Goal: Task Accomplishment & Management: Use online tool/utility

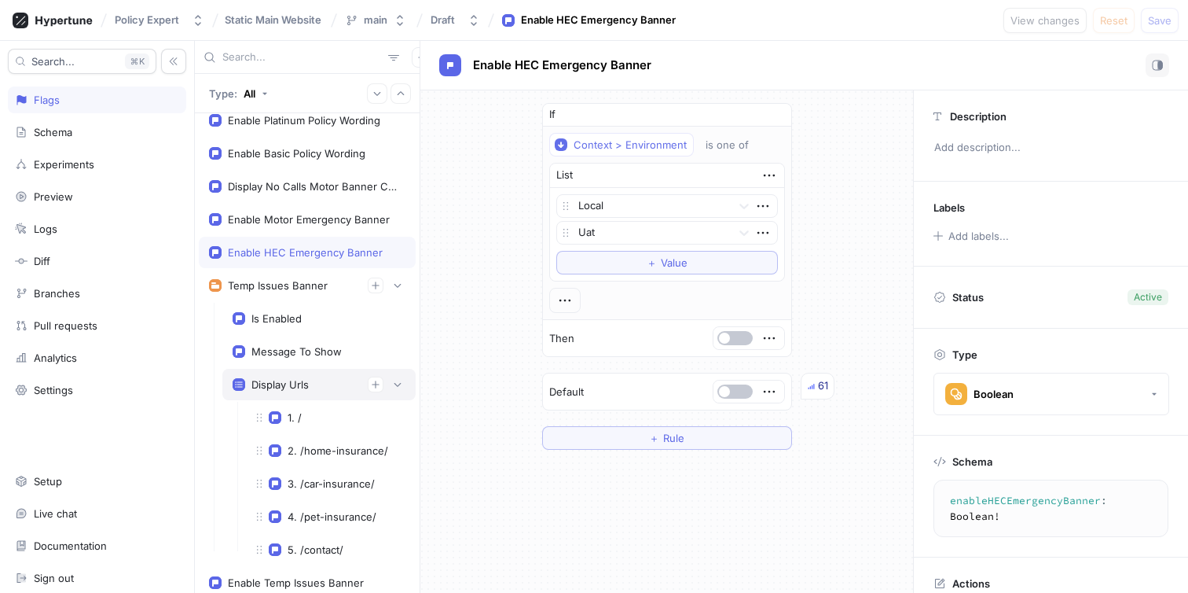
scroll to position [57, 0]
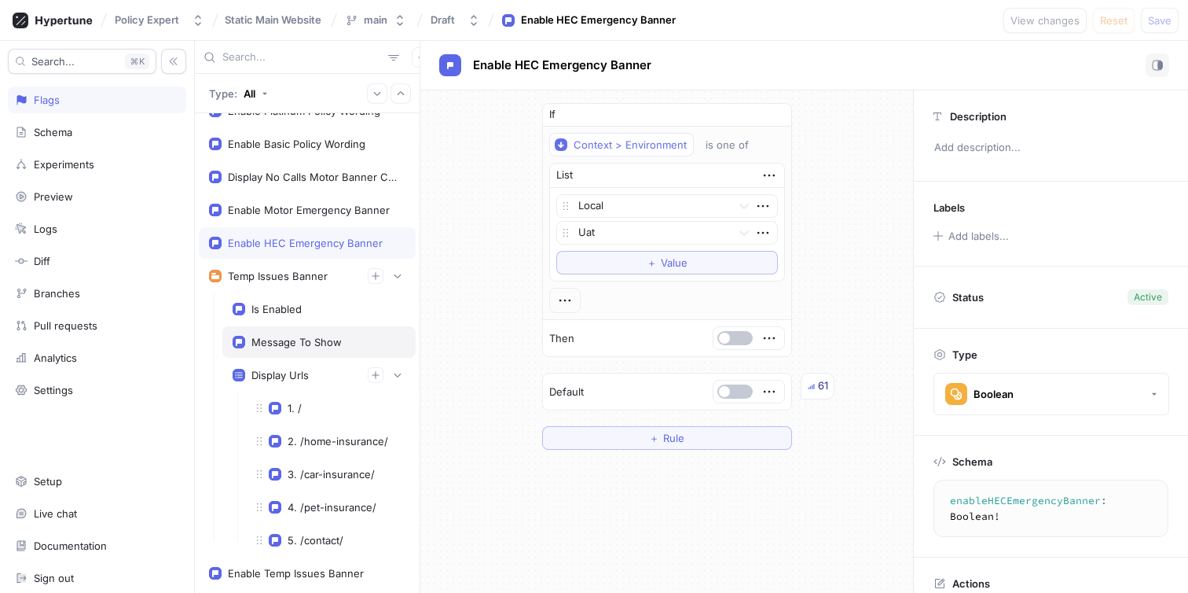
click at [340, 347] on div "Message To Show" at bounding box center [297, 342] width 90 height 13
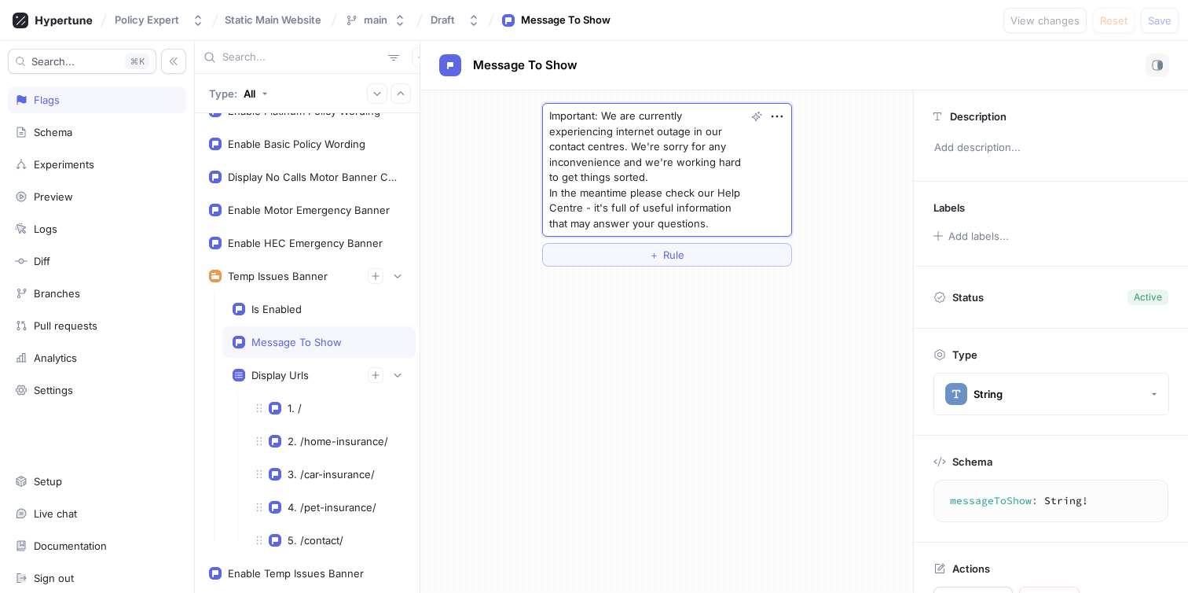
click at [625, 159] on textarea "Important: We are currently experiencing internet outage in our contact centres…" at bounding box center [667, 170] width 250 height 134
paste textarea "Sorry - we're currently experiencing some technical issues in our contact centr…"
type textarea "x"
type textarea "Sorry - we're currently experiencing some technical issues in our contact centr…"
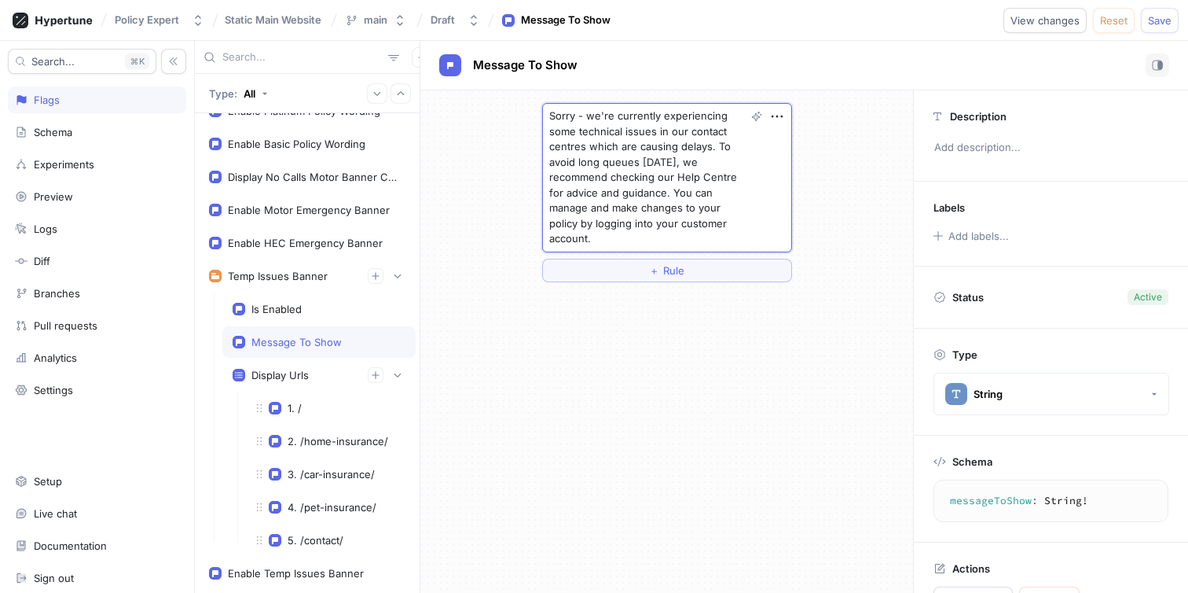
type textarea "x"
type textarea "Sorry - we're currently experiencing some technical issues in our contact centr…"
click at [1162, 23] on span "Save" at bounding box center [1160, 20] width 24 height 9
click at [838, 53] on div "Message To Show" at bounding box center [804, 65] width 730 height 24
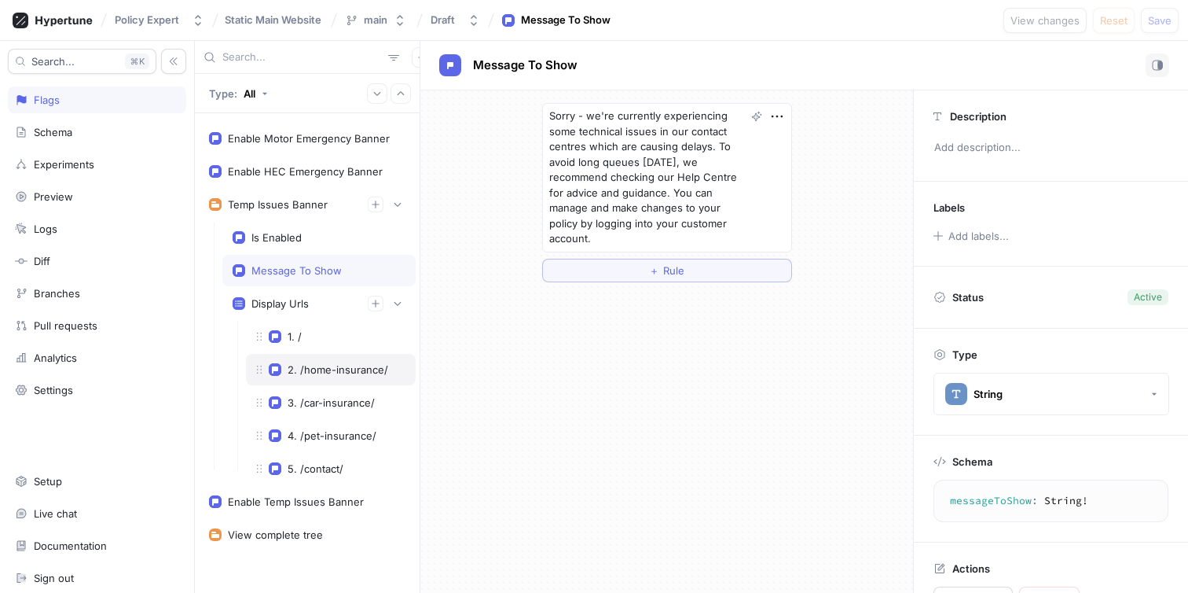
scroll to position [130, 0]
click at [371, 298] on icon "button" at bounding box center [375, 300] width 9 height 9
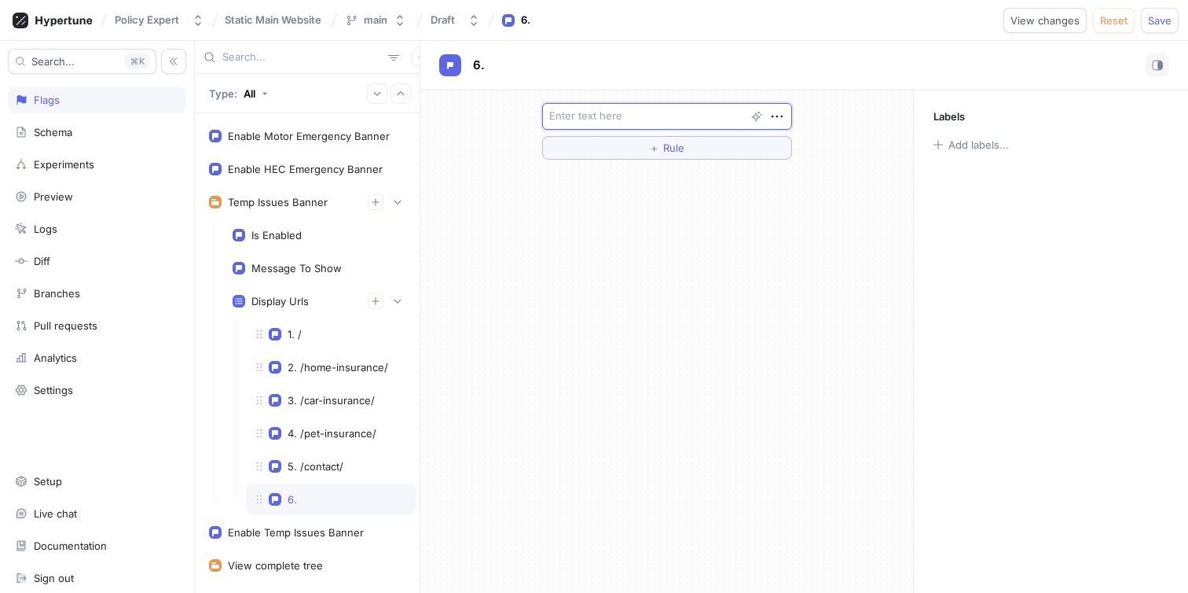
type textarea "x"
type textarea "/login/"
click at [1161, 23] on span "Save" at bounding box center [1160, 20] width 24 height 9
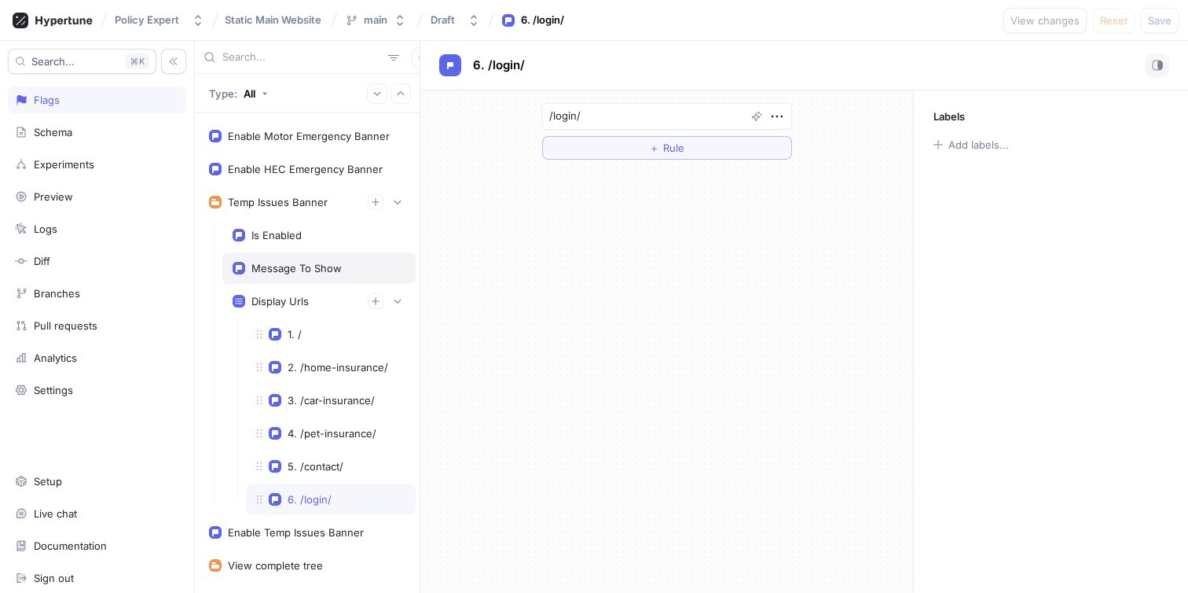
click at [267, 269] on div "Message To Show" at bounding box center [297, 268] width 90 height 13
type textarea "x"
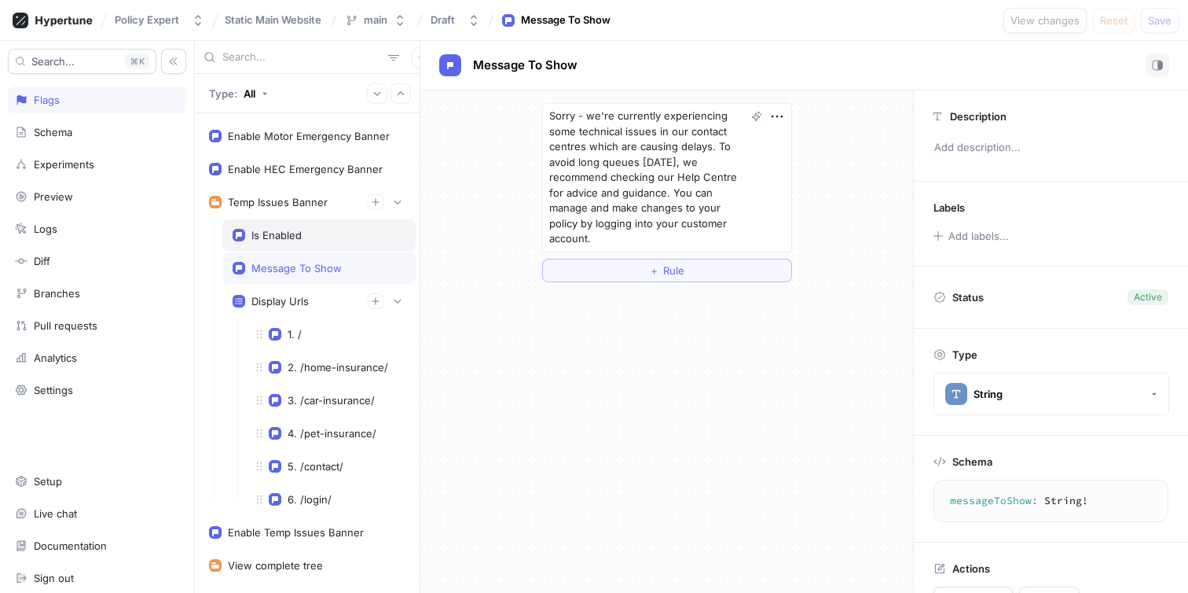
click at [277, 230] on div "Is Enabled" at bounding box center [277, 235] width 50 height 13
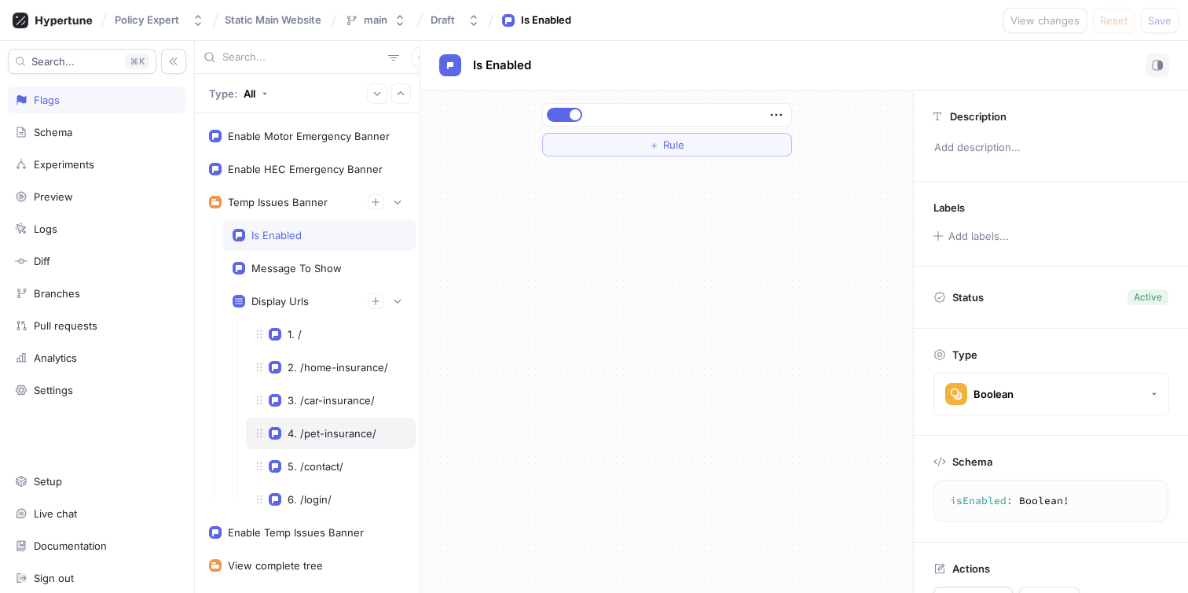
scroll to position [169, 0]
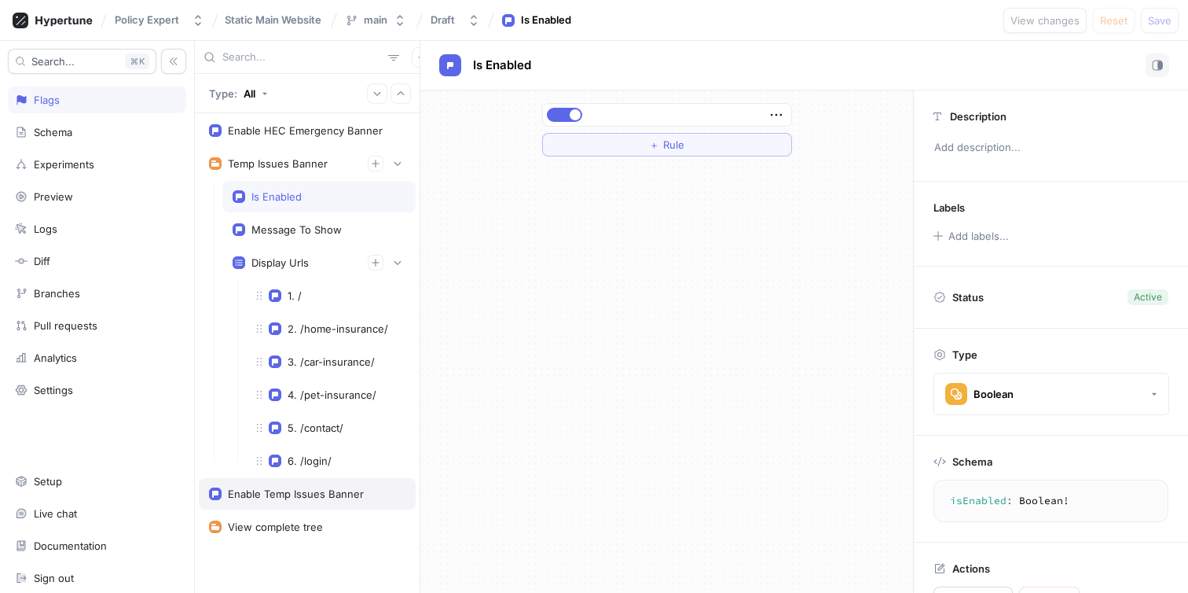
click at [285, 487] on div "Enable Temp Issues Banner" at bounding box center [296, 493] width 136 height 13
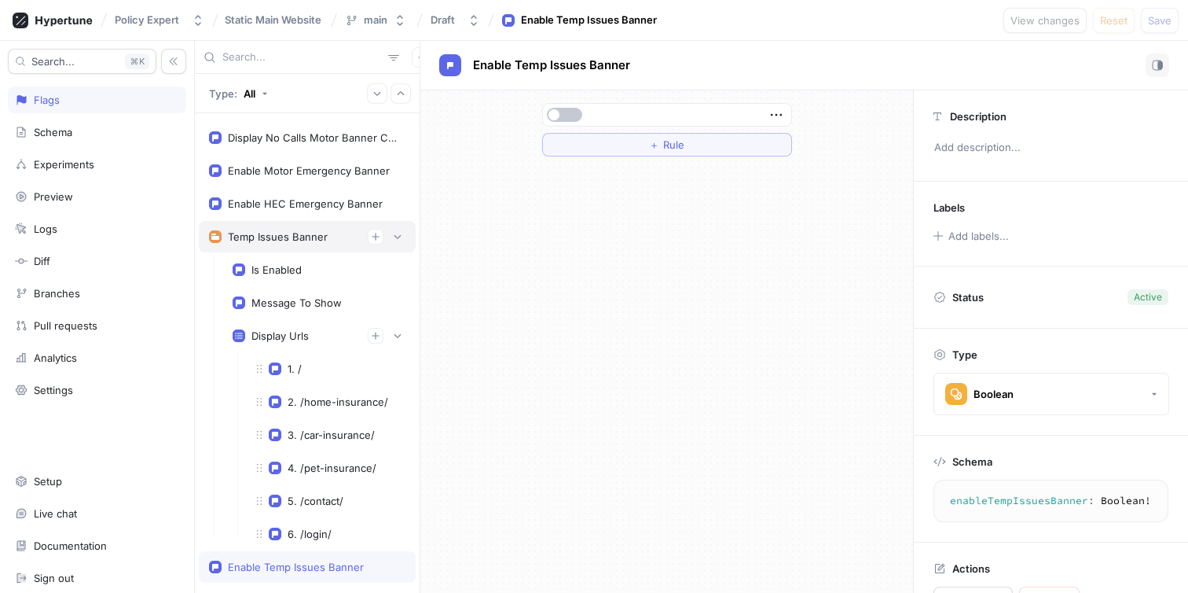
scroll to position [84, 0]
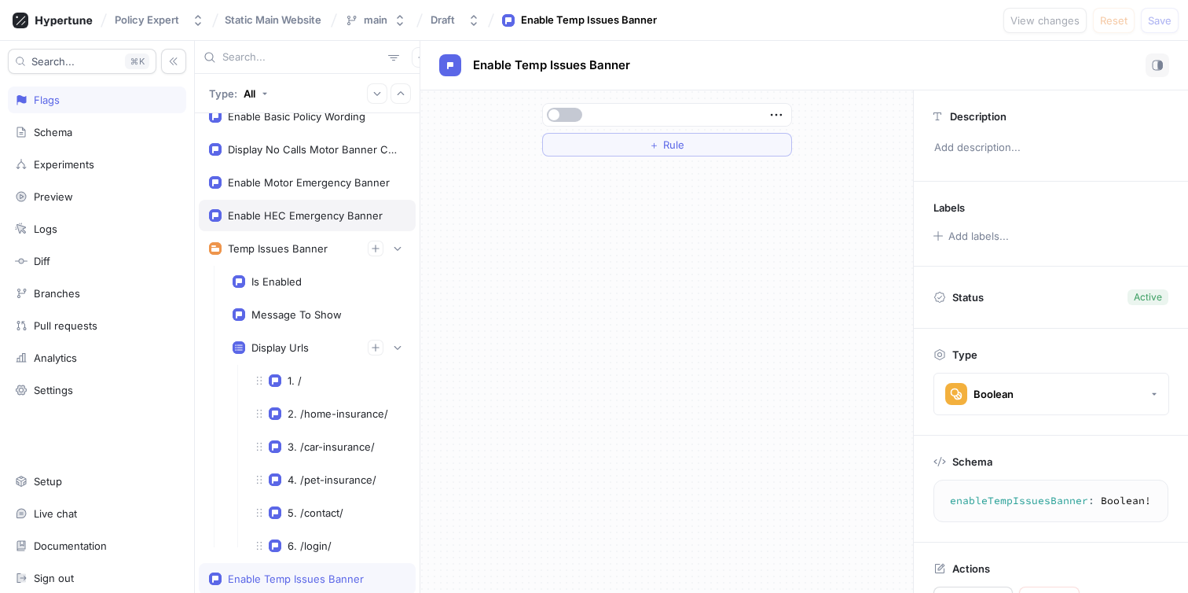
click at [299, 226] on div "Enable HEC Emergency Banner" at bounding box center [307, 215] width 217 height 31
type textarea "enableHECEmergencyBanner: Boolean!"
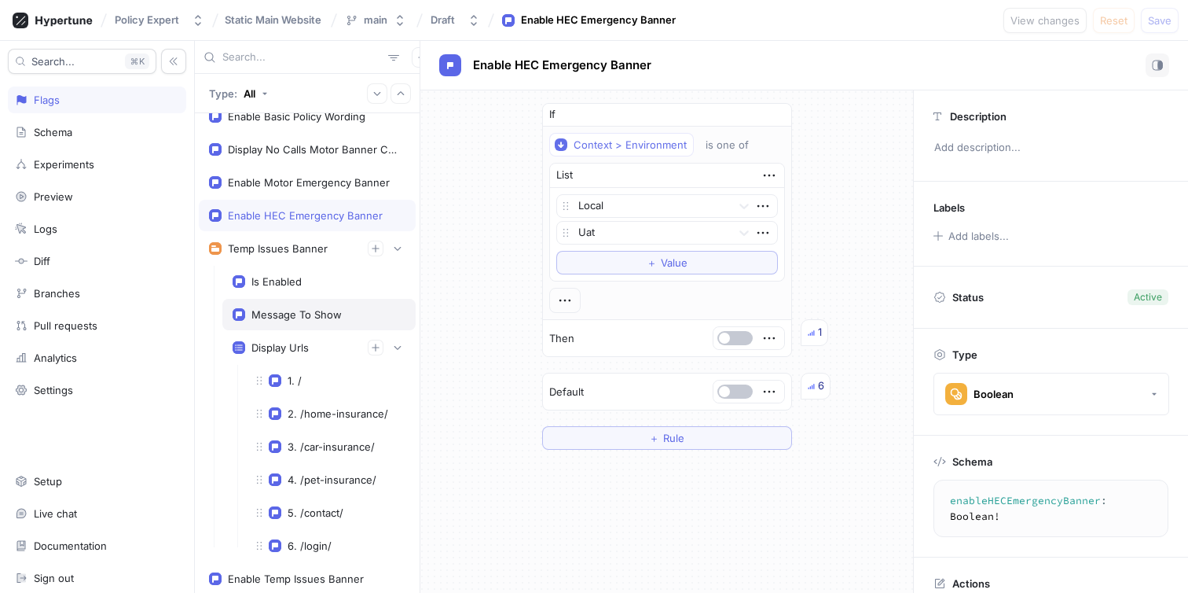
click at [276, 307] on div "Message To Show" at bounding box center [318, 314] width 193 height 31
type textarea "x"
type textarea "messageToShow: String!"
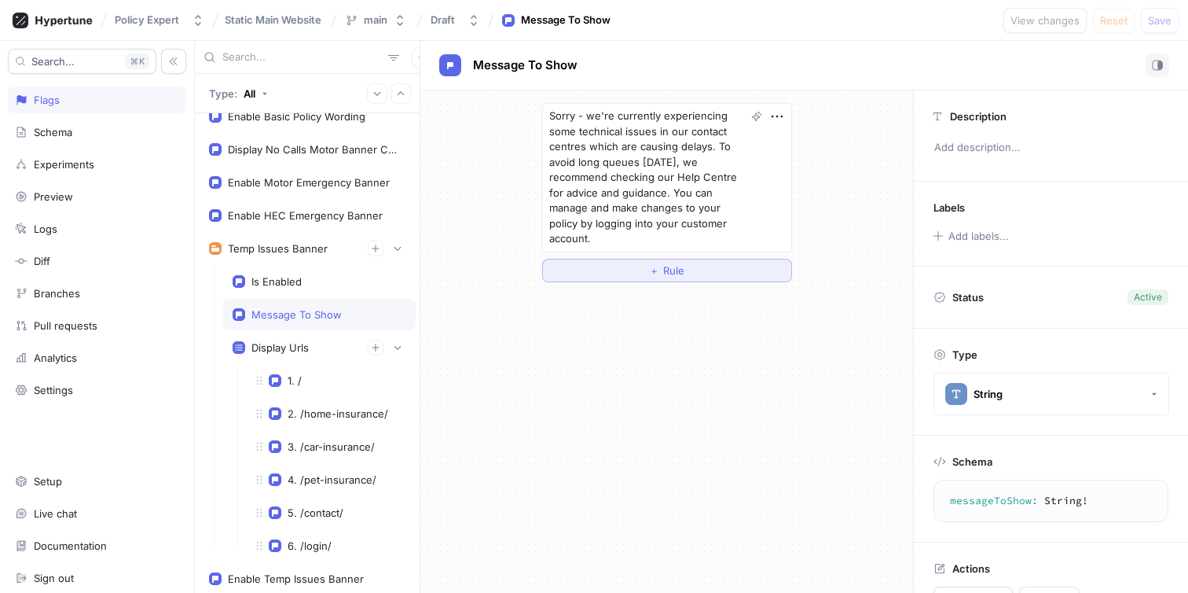
click at [700, 266] on button "＋ Rule" at bounding box center [667, 271] width 250 height 24
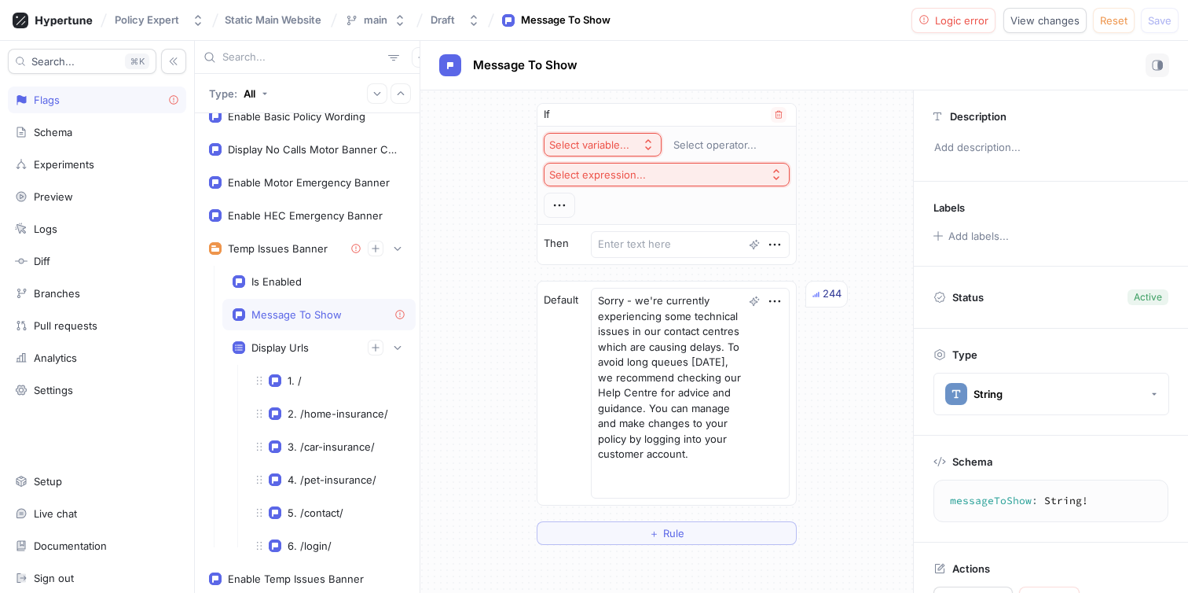
click at [605, 142] on div "Select variable..." at bounding box center [589, 144] width 80 height 13
click at [293, 350] on div "Display Urls" at bounding box center [280, 347] width 57 height 13
type textarea "x"
type textarea "displayUrls: [String!]!"
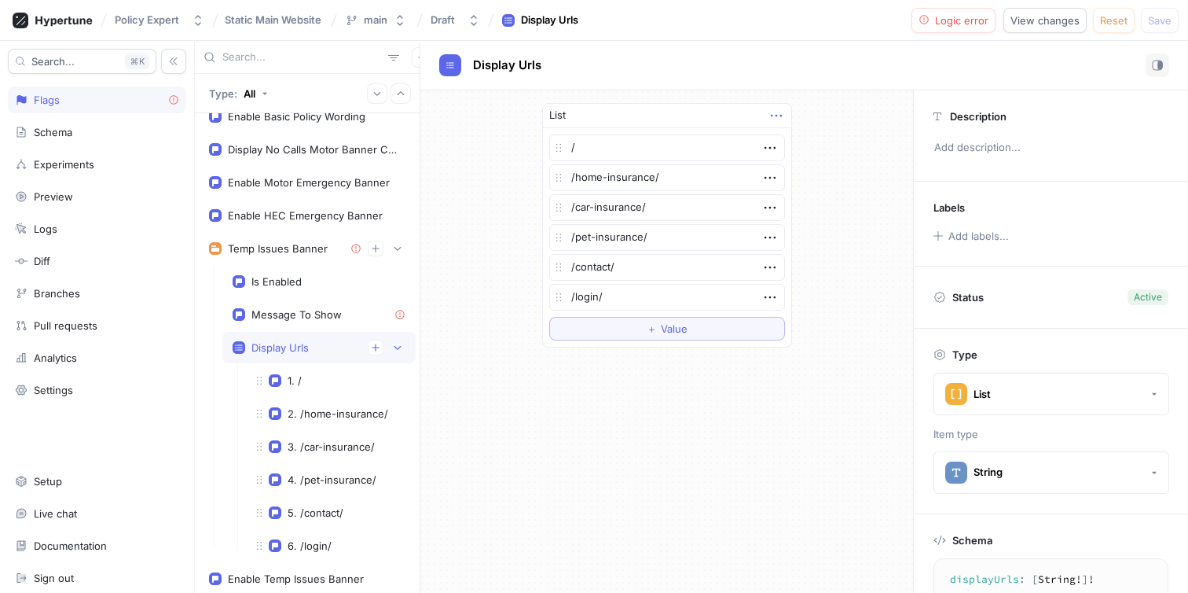
click at [778, 110] on icon "button" at bounding box center [776, 115] width 17 height 17
type textarea "x"
click at [457, 204] on div "List / /home-insurance/ /car-insurance/ /pet-insurance/ /contact/ /login/ To pi…" at bounding box center [666, 225] width 493 height 270
click at [283, 286] on div "Is Enabled" at bounding box center [277, 281] width 50 height 13
type textarea "isEnabled: Boolean!"
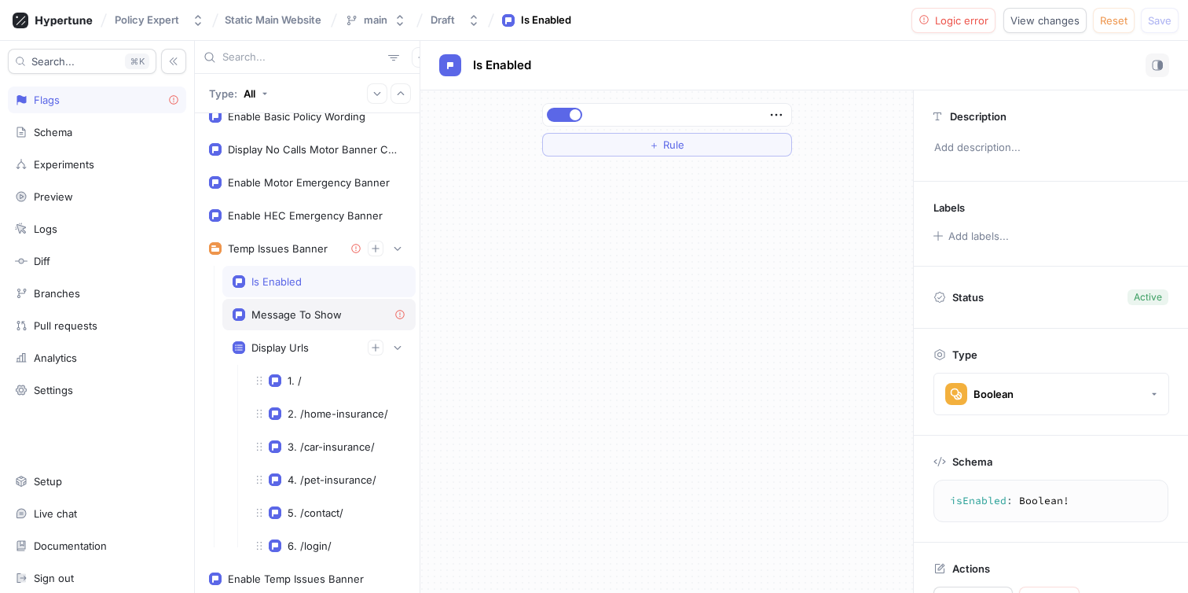
click at [300, 304] on div "Message To Show" at bounding box center [318, 314] width 193 height 31
type textarea "x"
type textarea "messageToShow: String!"
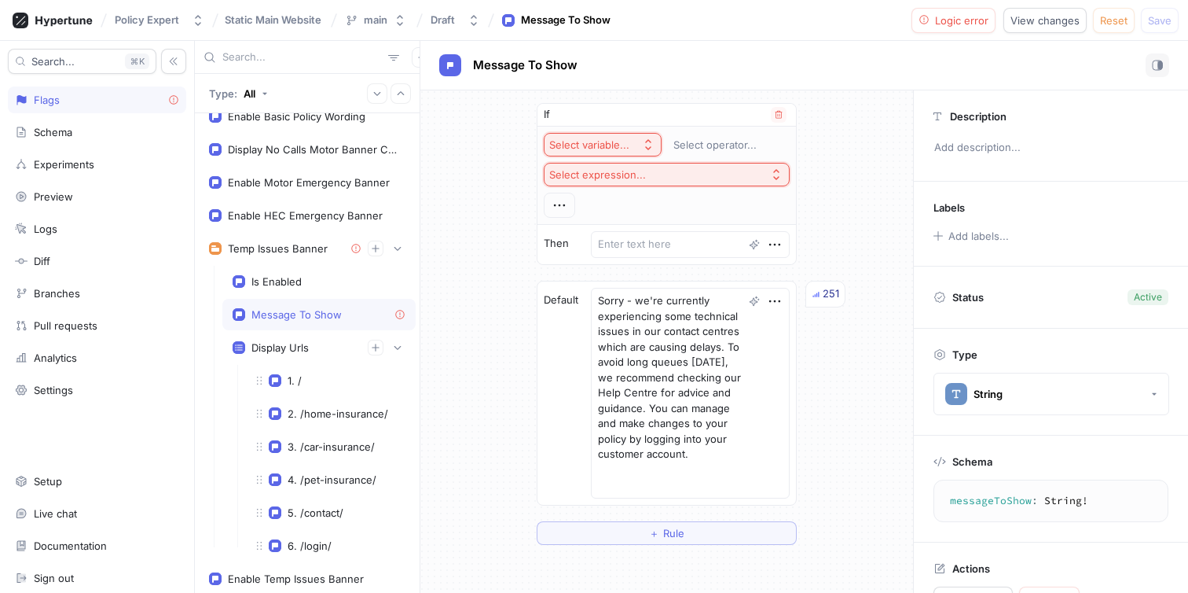
type textarea "x"
click at [636, 142] on button "Select variable..." at bounding box center [603, 145] width 118 height 24
type input "u"
type textarea "x"
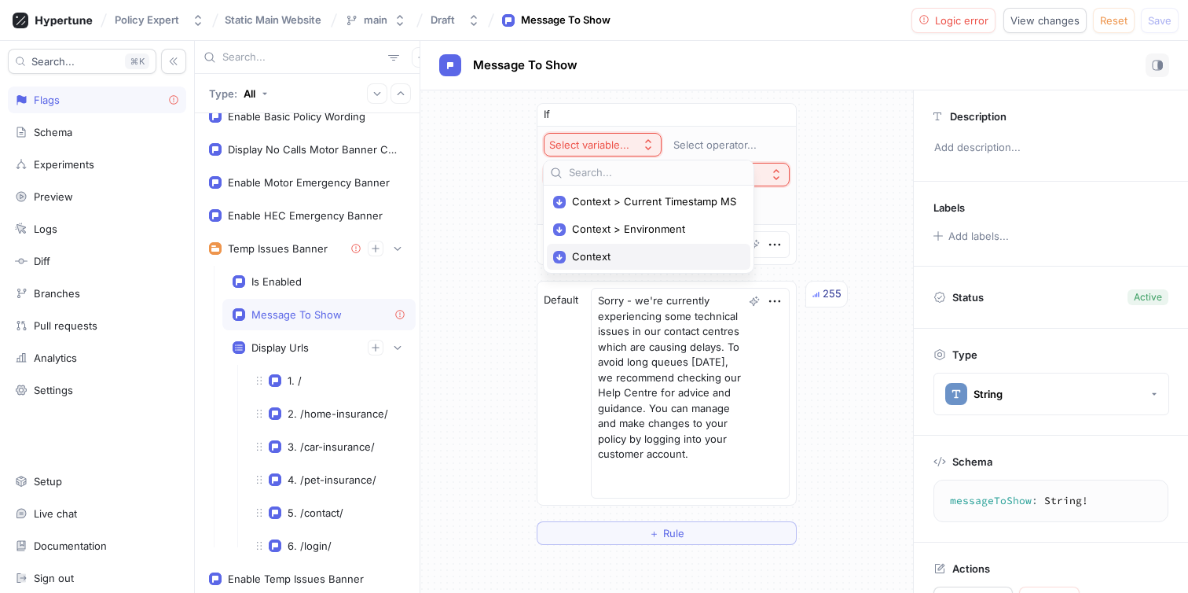
click at [619, 258] on span "Context" at bounding box center [654, 256] width 164 height 13
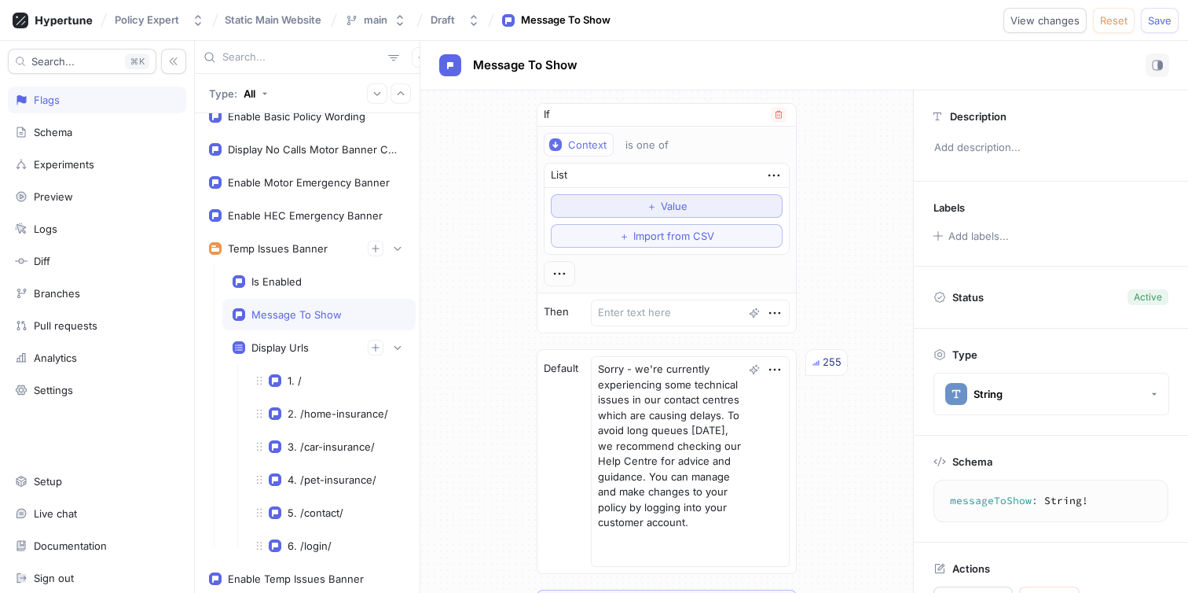
click at [695, 211] on button "＋ Value" at bounding box center [667, 206] width 232 height 24
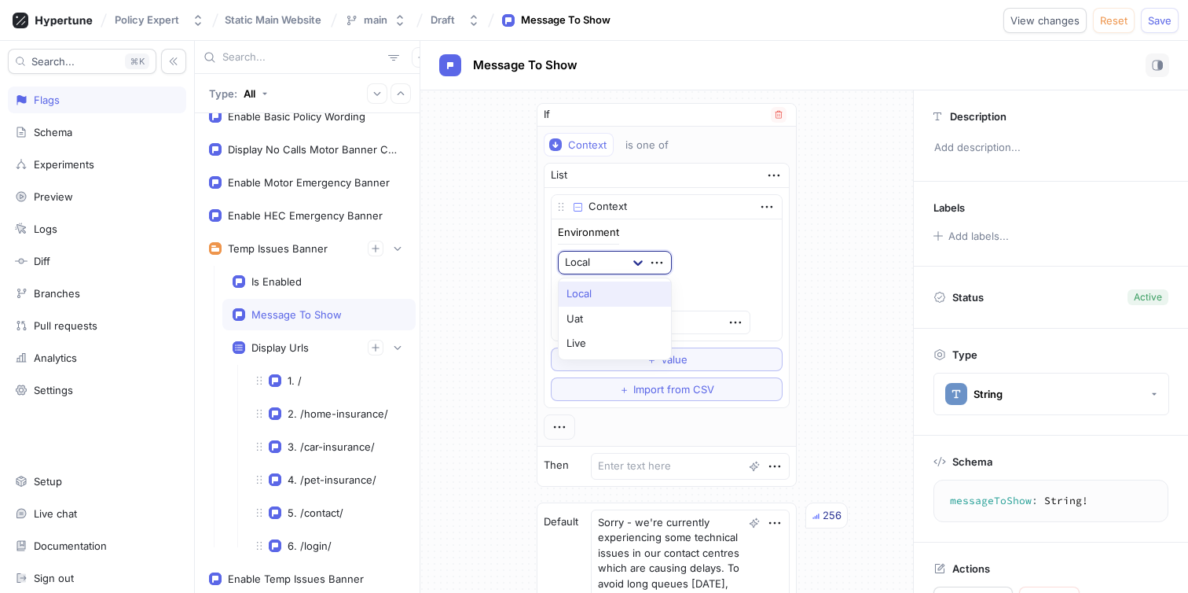
click at [635, 255] on icon at bounding box center [638, 263] width 16 height 16
click at [622, 313] on div "Uat" at bounding box center [615, 319] width 112 height 25
click at [633, 323] on input "0" at bounding box center [654, 322] width 193 height 24
click at [727, 319] on icon "button" at bounding box center [735, 322] width 17 height 17
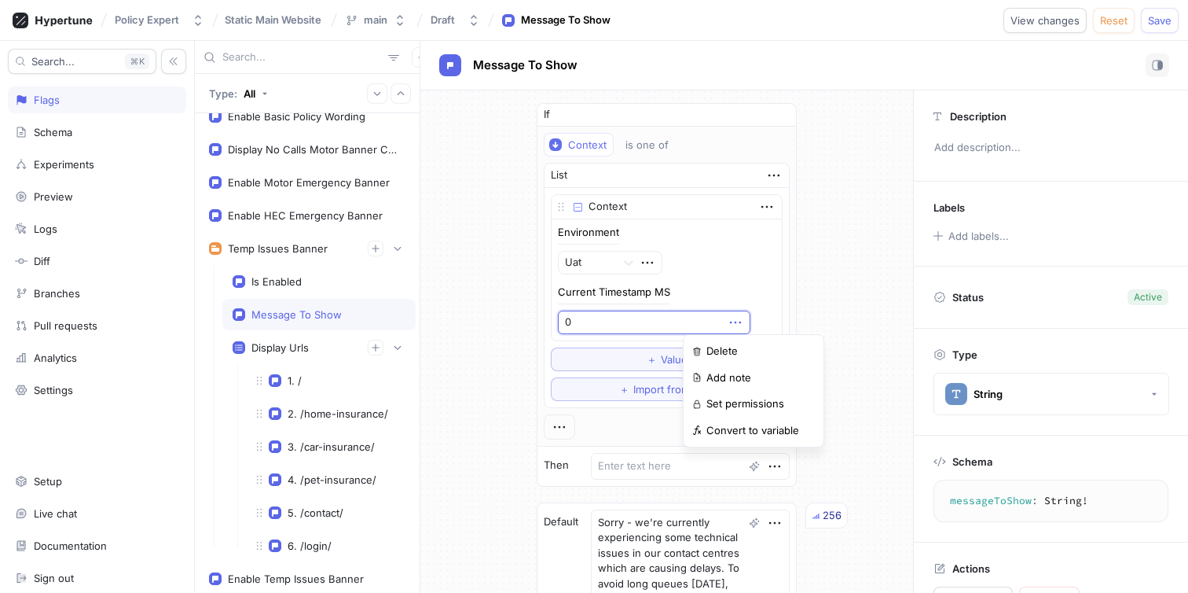
click at [879, 306] on div "If Context is one of List Context Environment Uat Current Timestamp MS 0 To pic…" at bounding box center [666, 434] width 493 height 688
click at [566, 204] on icon at bounding box center [561, 206] width 13 height 13
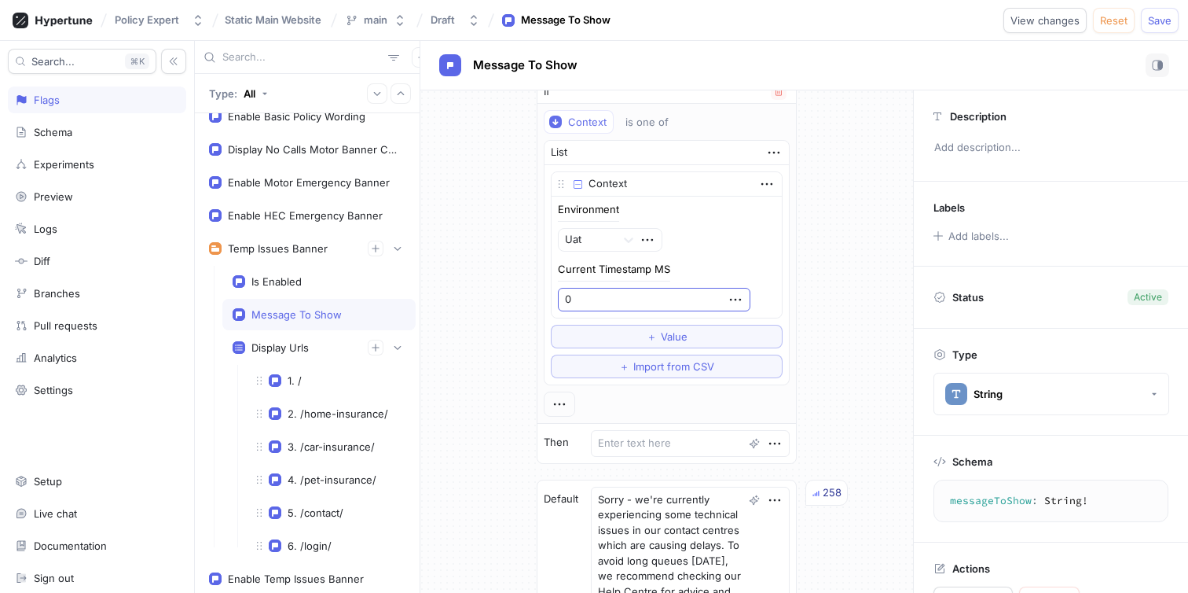
scroll to position [28, 0]
type textarea "x"
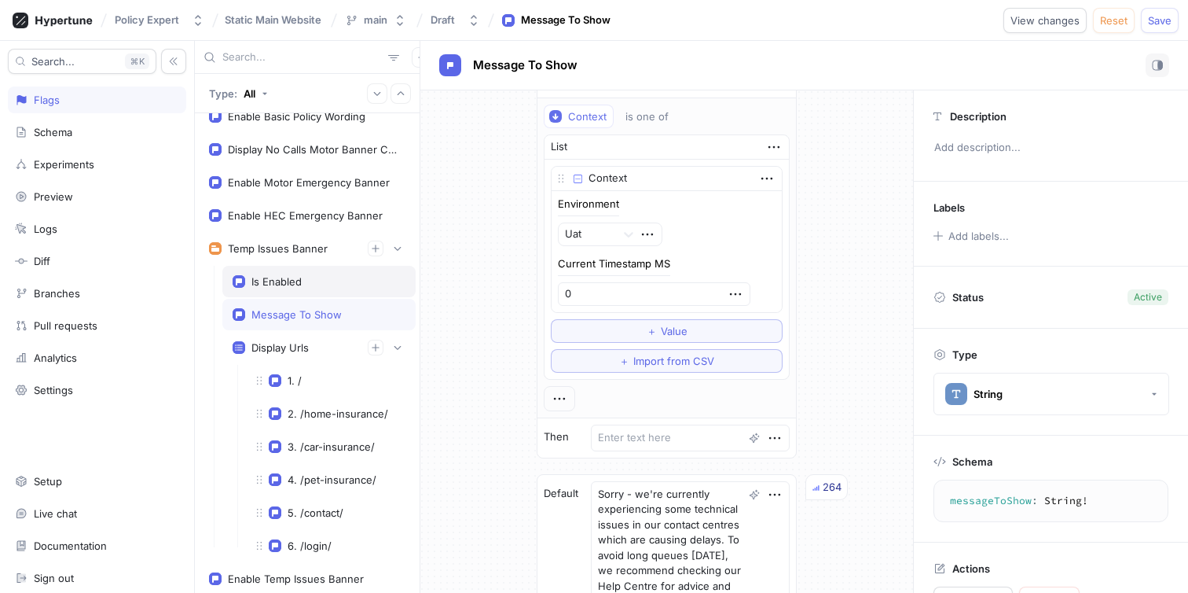
click at [294, 275] on div "Is Enabled" at bounding box center [277, 281] width 50 height 13
type textarea "isEnabled: Boolean!"
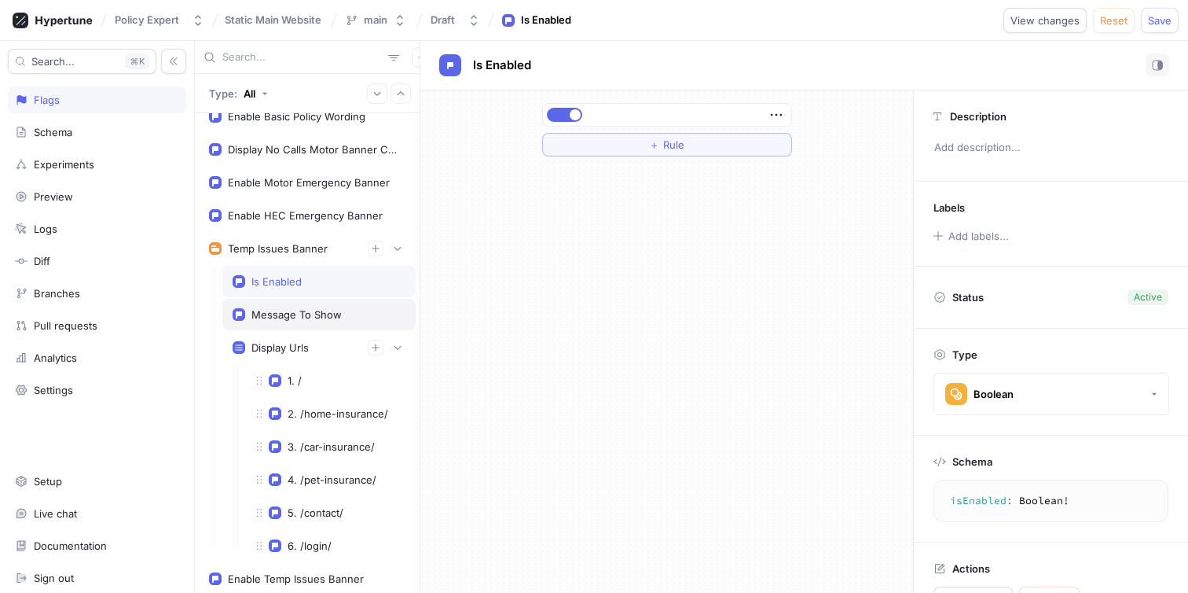
click at [303, 318] on div "Message To Show" at bounding box center [297, 314] width 90 height 13
type textarea "x"
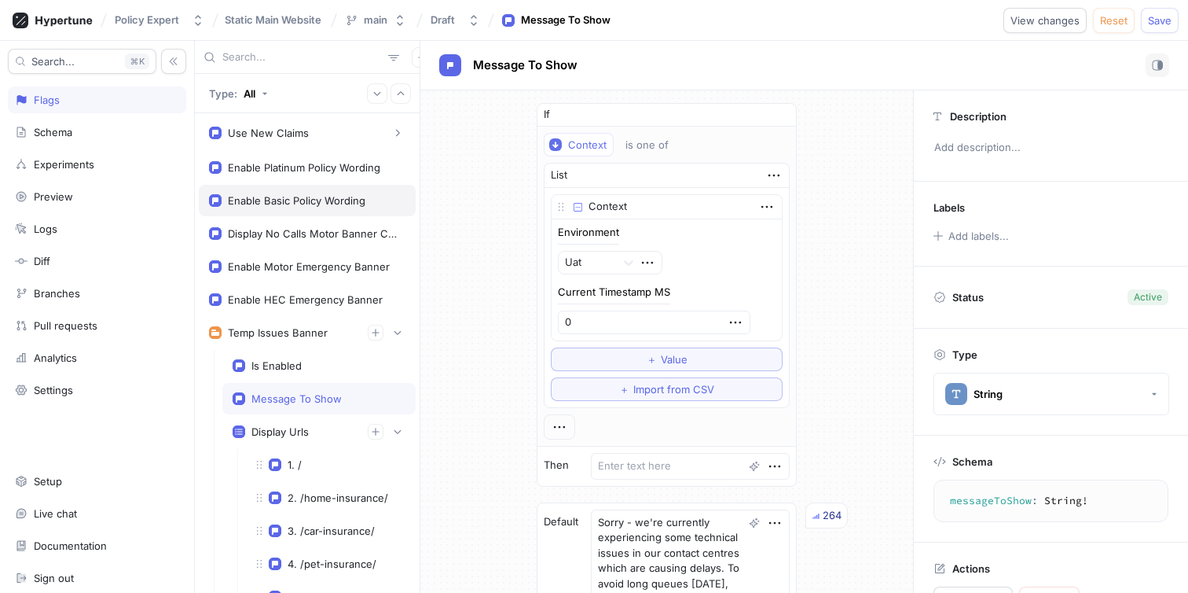
click at [274, 198] on div "Enable Basic Policy Wording" at bounding box center [297, 200] width 138 height 13
type textarea "enableBasicPolicyWording: Boolean!"
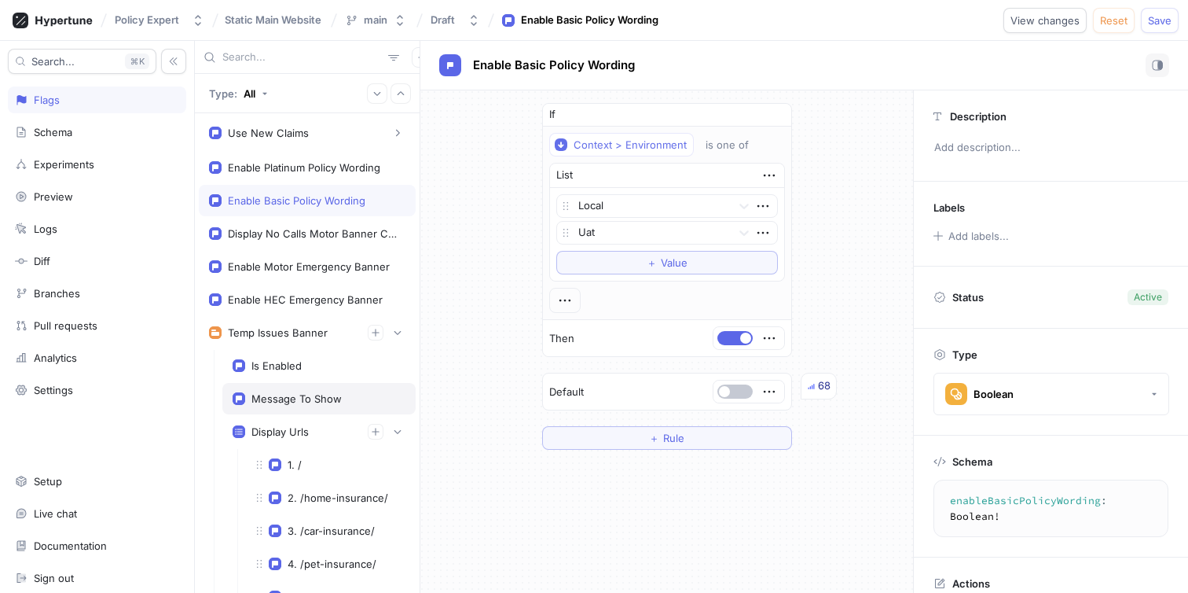
click at [305, 391] on div "Message To Show" at bounding box center [318, 398] width 193 height 31
type textarea "x"
type textarea "messageToShow: String!"
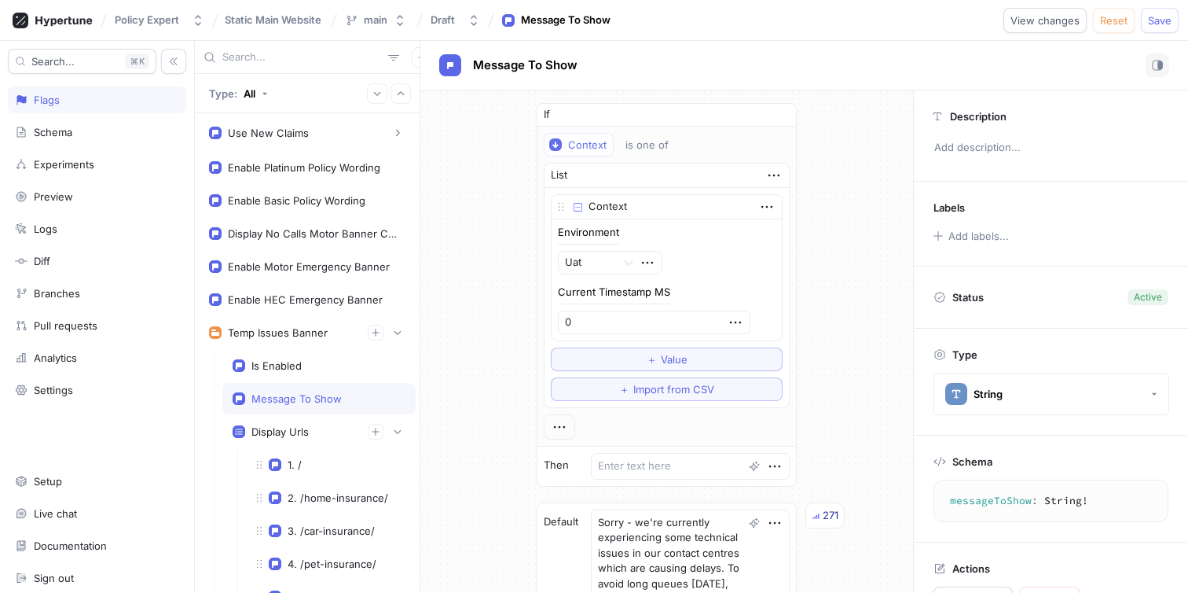
type textarea "x"
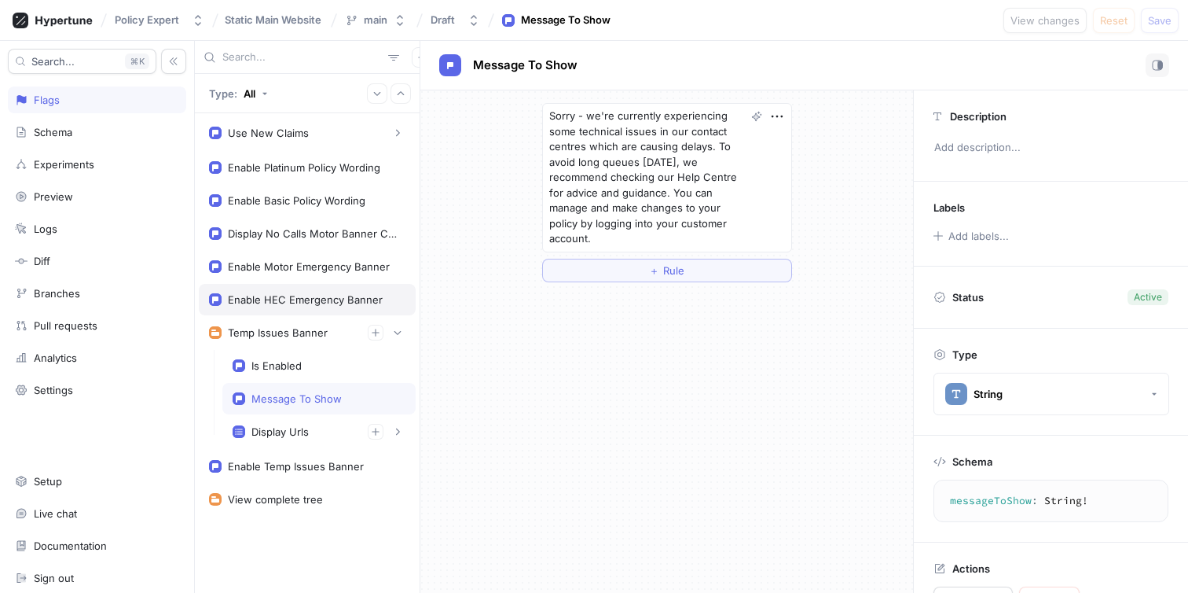
type textarea "x"
click at [329, 277] on div "Enable Motor Emergency Banner" at bounding box center [307, 266] width 217 height 31
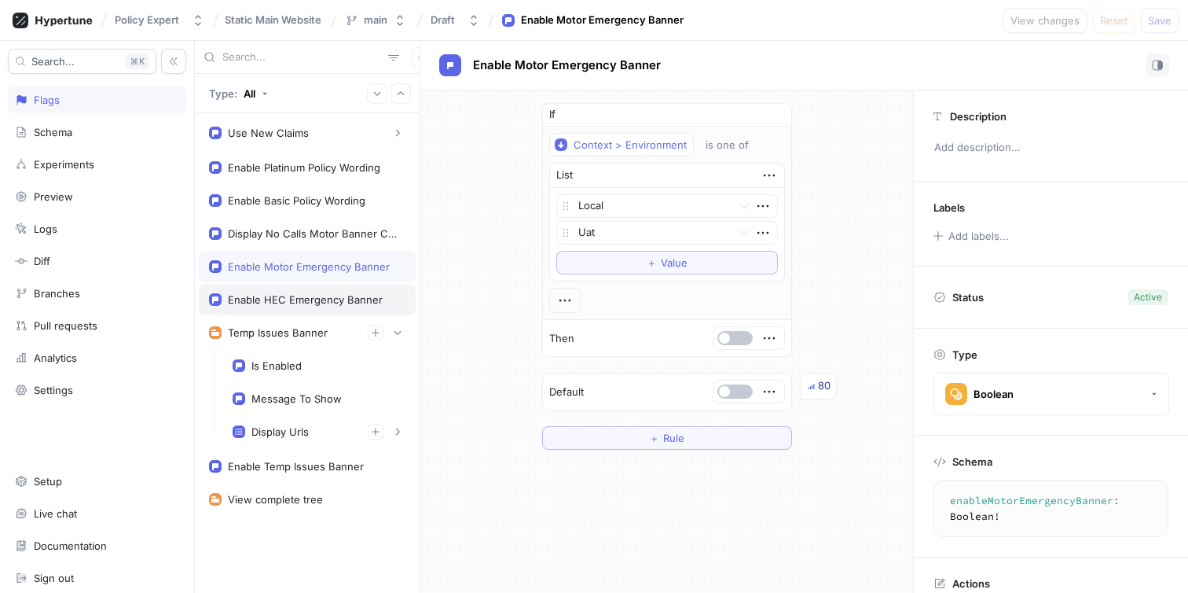
click at [281, 296] on div "Enable HEC Emergency Banner" at bounding box center [305, 299] width 155 height 13
type textarea "enableHECEmergencyBanner: Boolean!"
click at [725, 340] on button "button" at bounding box center [735, 338] width 35 height 14
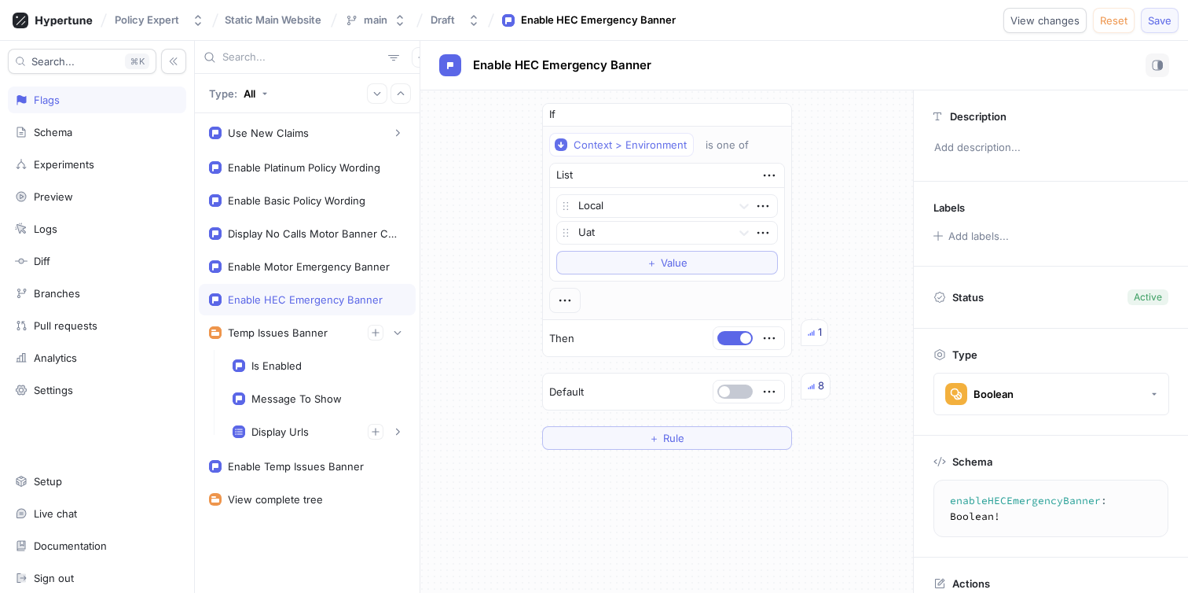
click at [1169, 18] on span "Save" at bounding box center [1160, 20] width 24 height 9
